Goal: Task Accomplishment & Management: Manage account settings

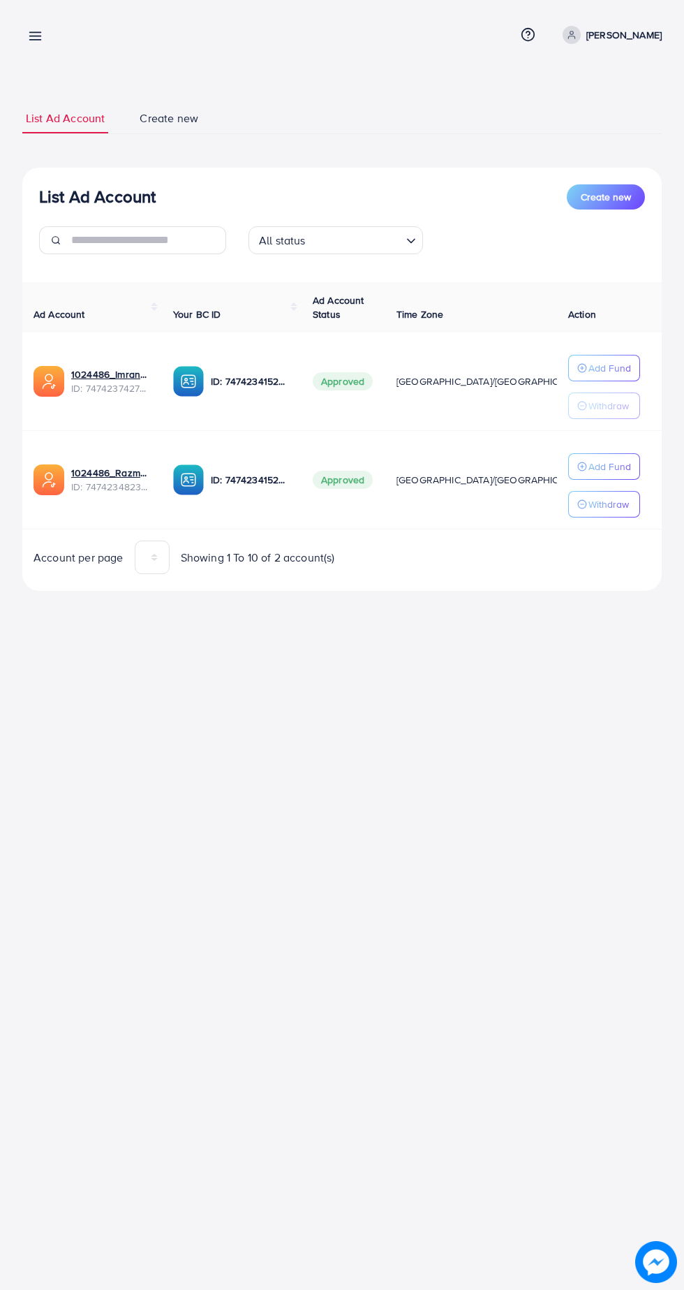
scroll to position [0, 29]
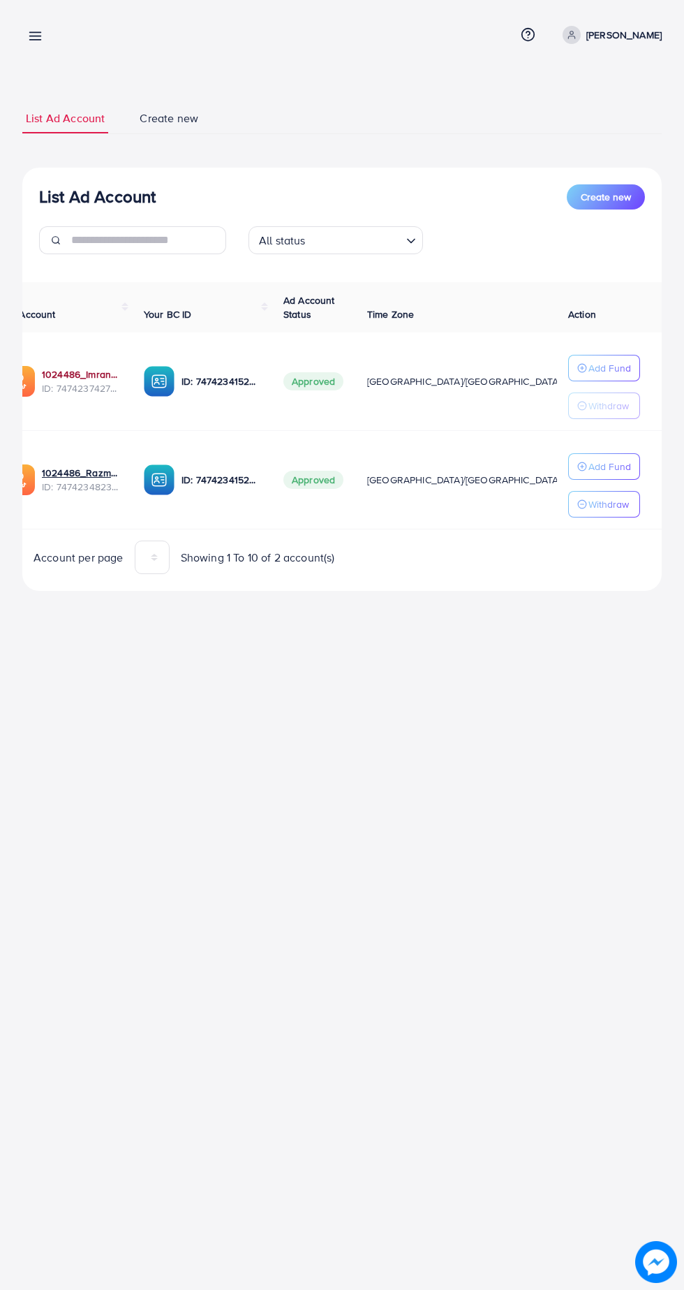
click at [93, 374] on link "1024486_Imran_1740231528988" at bounding box center [82, 374] width 80 height 14
click at [90, 374] on link "1024486_Imran_1740231528988" at bounding box center [82, 374] width 80 height 14
click at [71, 471] on link "1024486_Razman_1740230915595" at bounding box center [82, 473] width 80 height 14
click at [95, 478] on link "1024486_Razman_1740230915595" at bounding box center [82, 473] width 80 height 14
click at [89, 373] on link "1024486_Imran_1740231528988" at bounding box center [82, 374] width 80 height 14
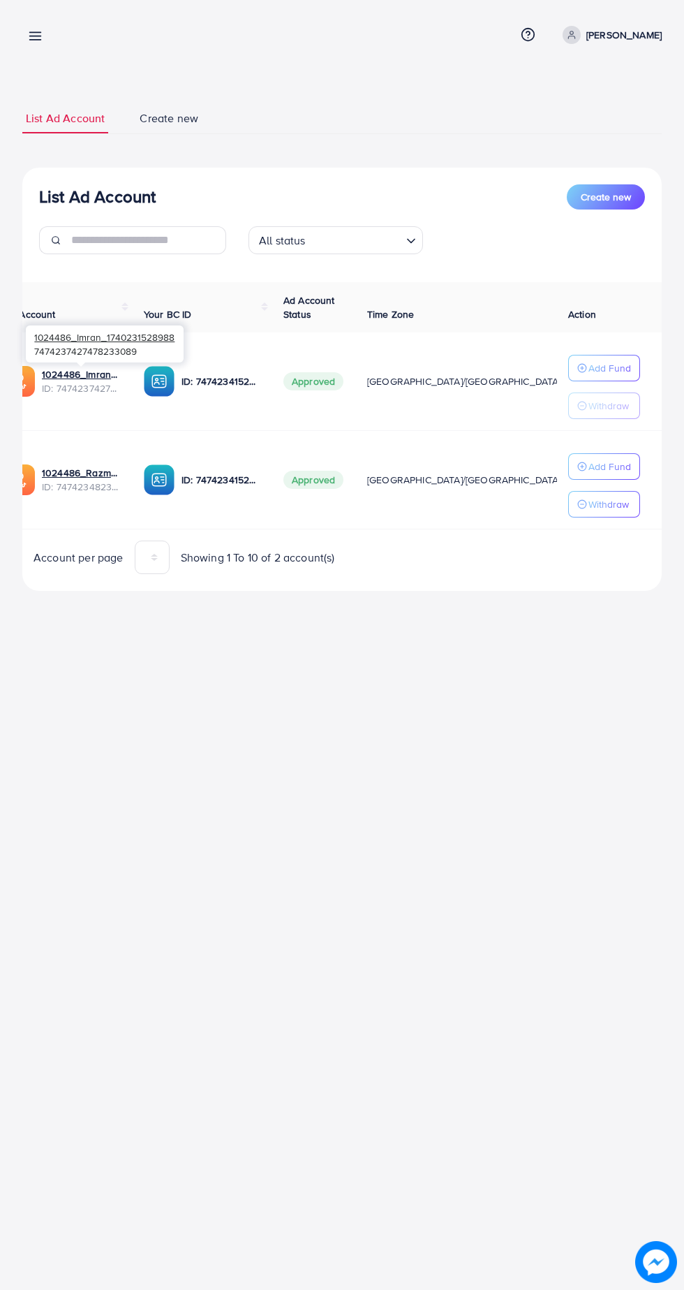
click at [41, 42] on icon at bounding box center [35, 36] width 15 height 15
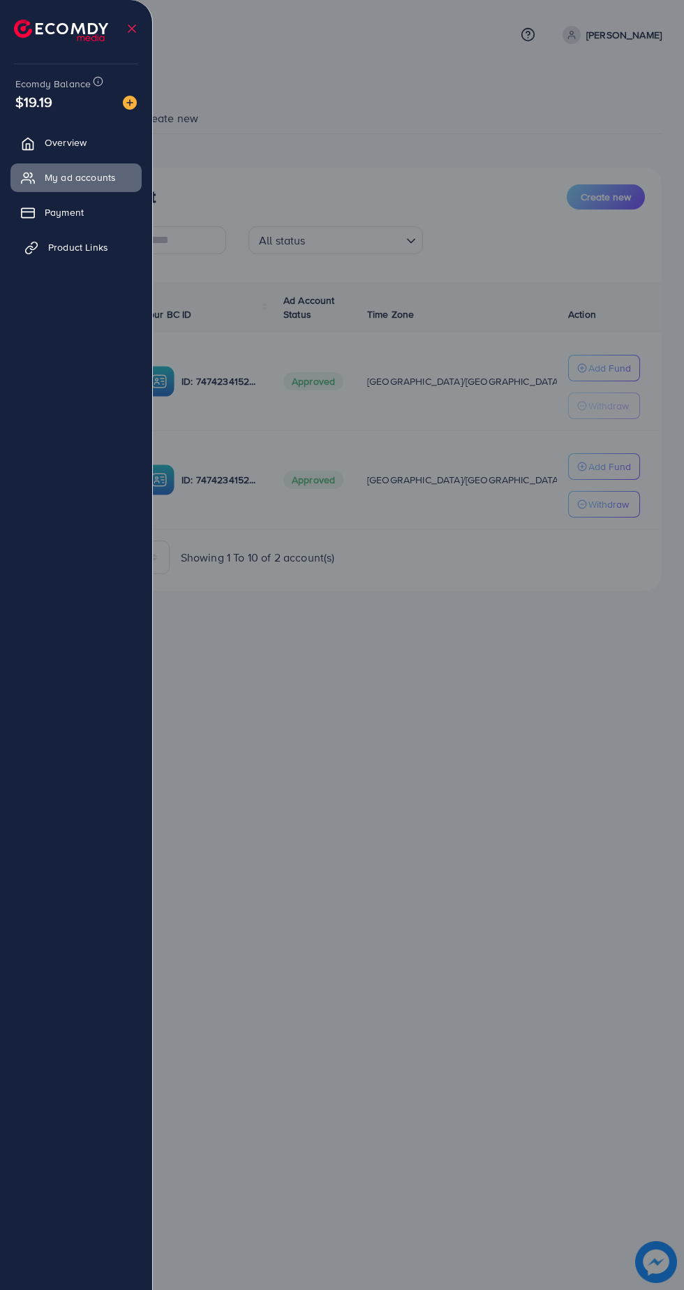
click at [104, 246] on span "Product Links" at bounding box center [78, 247] width 60 height 14
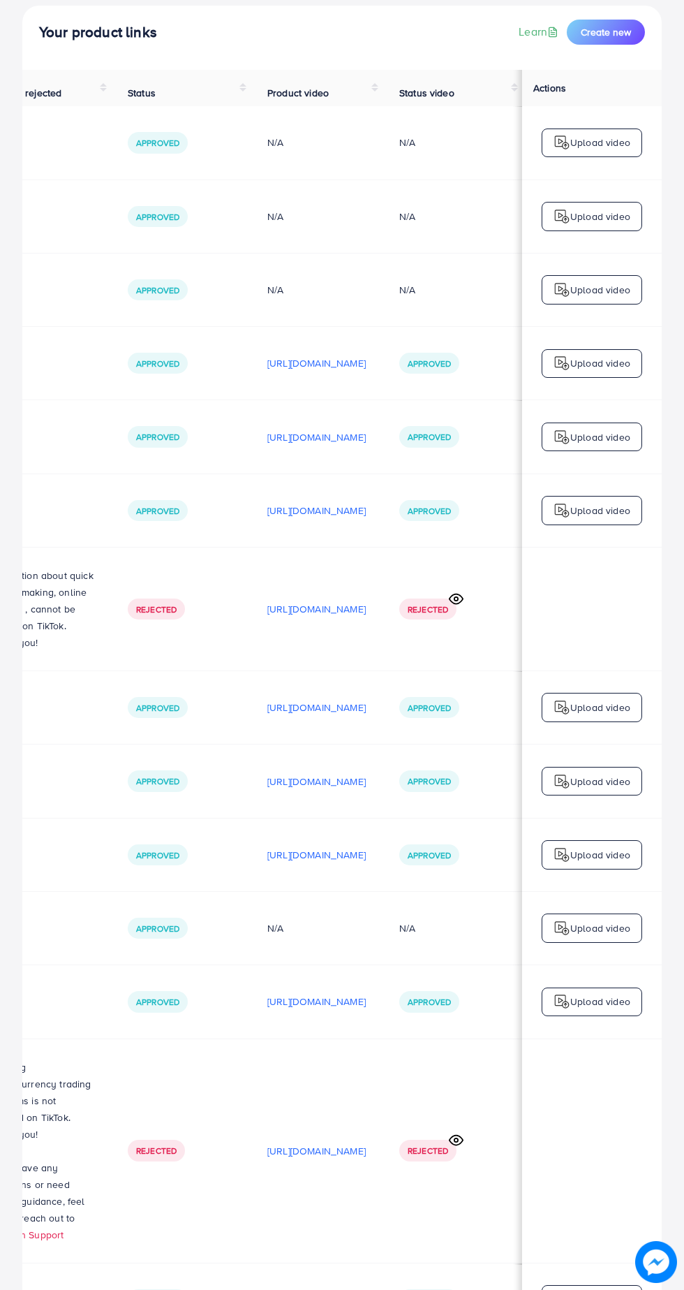
scroll to position [0, 432]
click at [311, 1289] on p "https://files.ecomdy.com/videos/46c504df-2057-42a5-89f1-0898eb90753e-1759303154…" at bounding box center [316, 1299] width 98 height 17
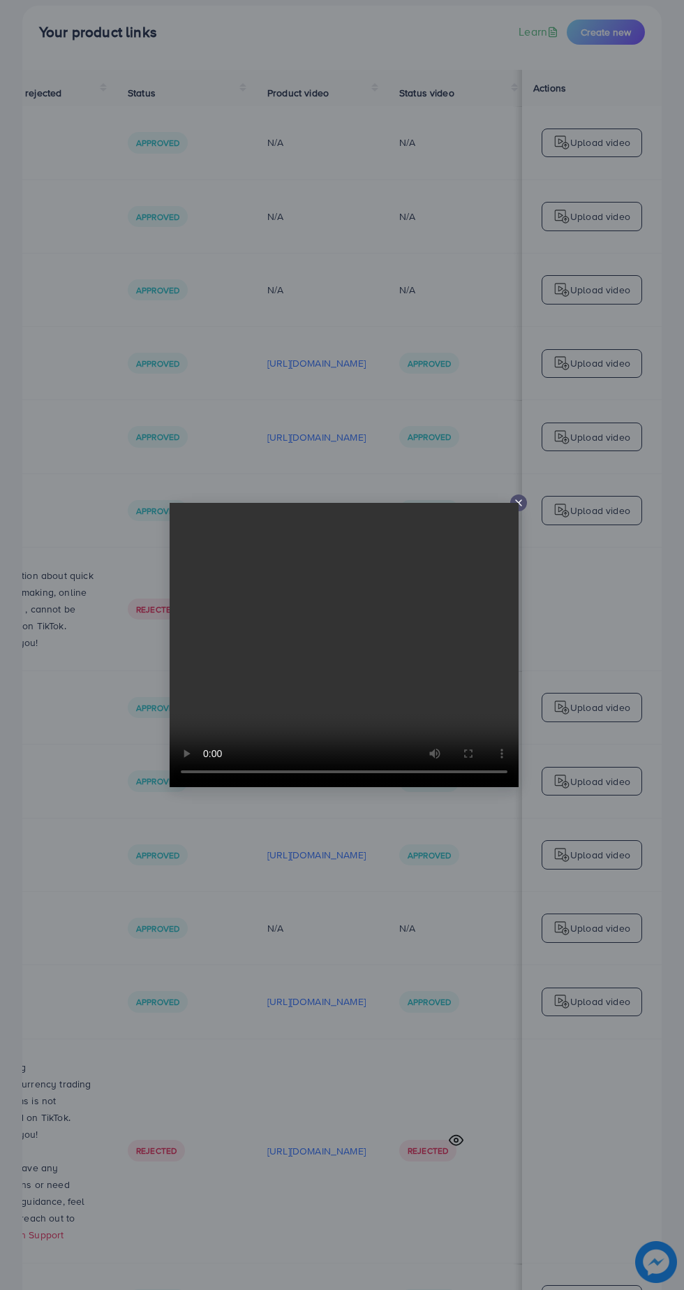
click at [513, 508] on icon at bounding box center [518, 502] width 11 height 11
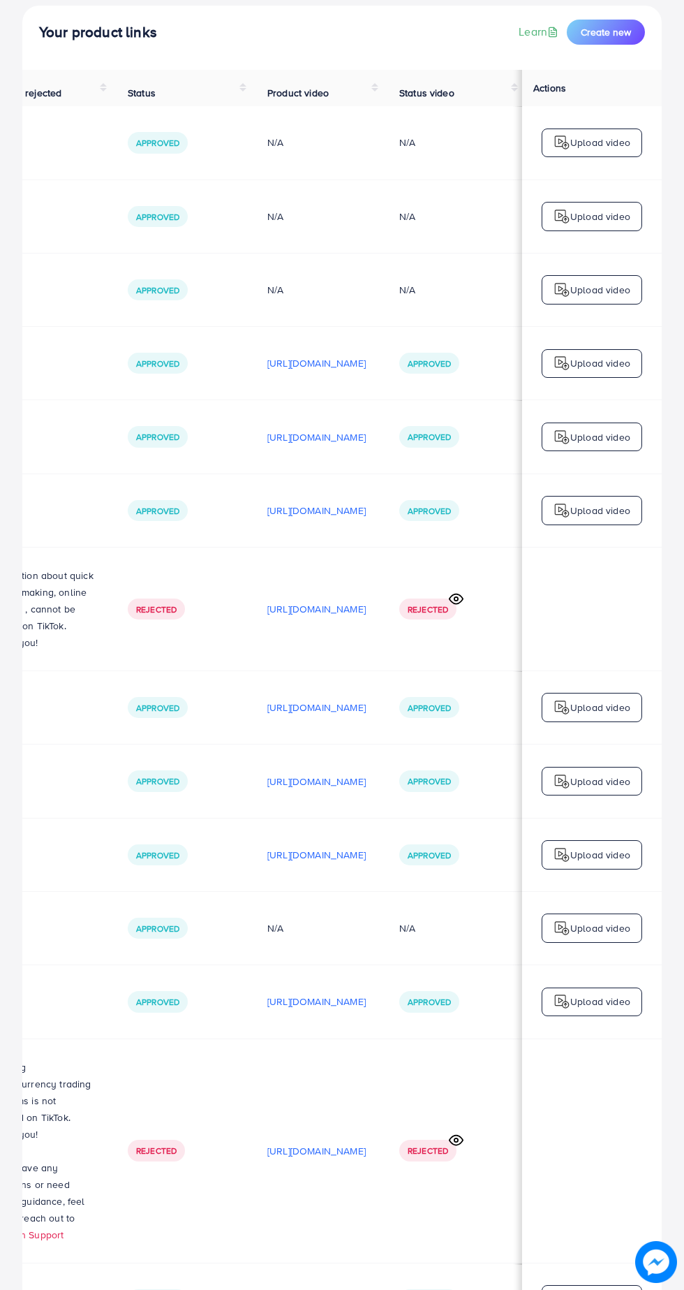
scroll to position [0, 0]
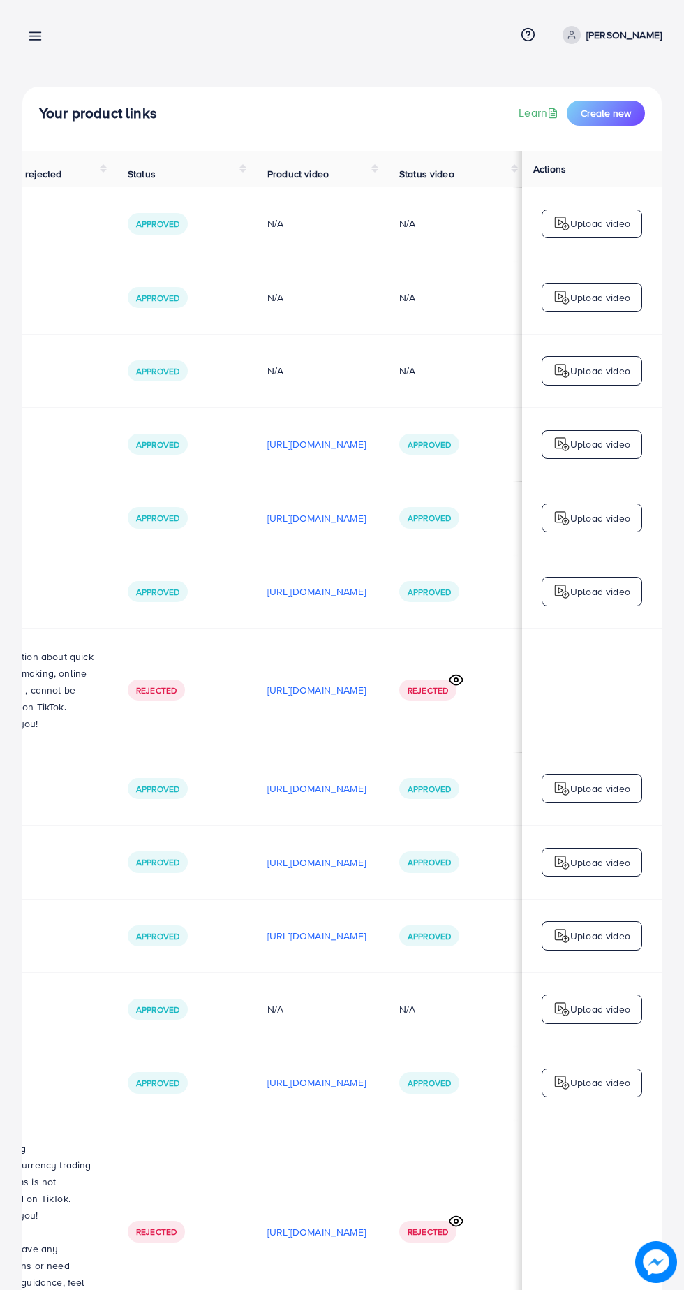
click at [33, 34] on icon at bounding box center [35, 36] width 15 height 15
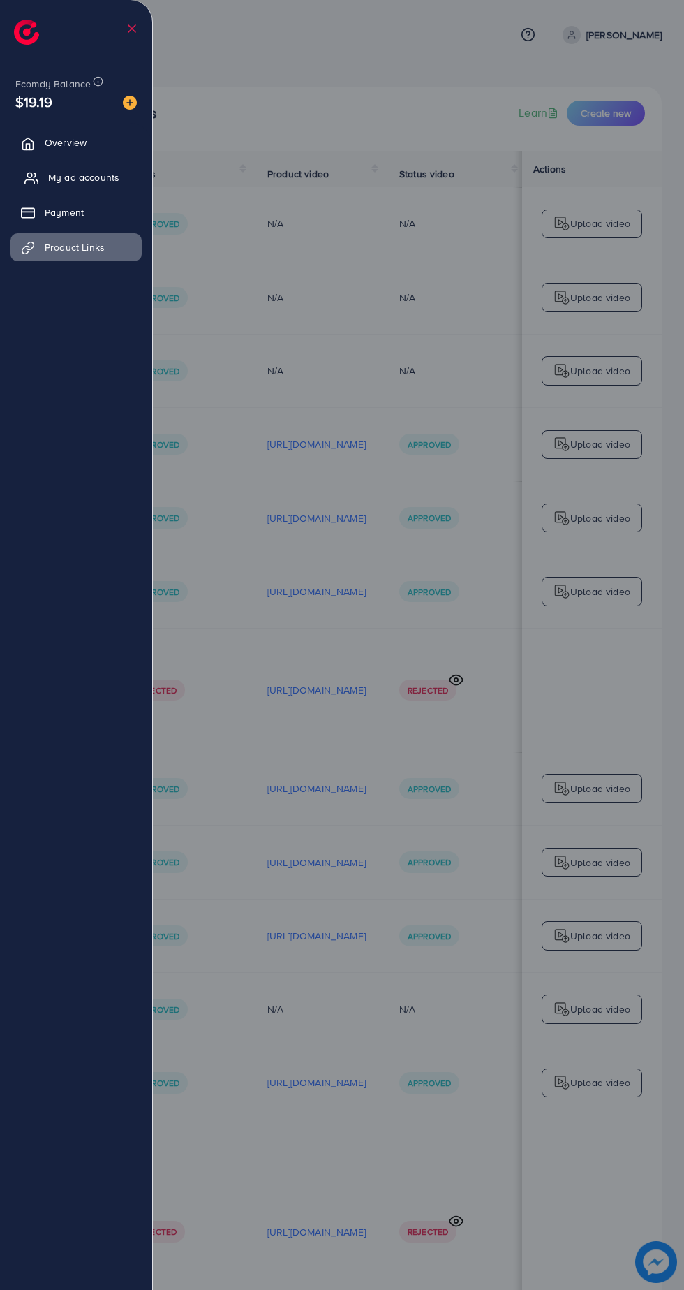
click at [105, 177] on span "My ad accounts" at bounding box center [83, 177] width 71 height 14
